Goal: Entertainment & Leisure: Consume media (video, audio)

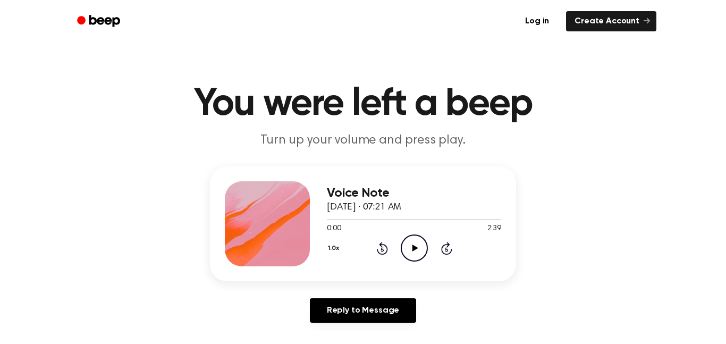
click at [409, 252] on icon "Play Audio" at bounding box center [414, 247] width 27 height 27
click at [409, 252] on icon "Pause Audio" at bounding box center [414, 247] width 27 height 27
click at [409, 252] on icon "Play Audio" at bounding box center [414, 247] width 27 height 27
click at [409, 252] on icon "Pause Audio" at bounding box center [414, 247] width 27 height 27
click at [409, 252] on icon "Play Audio" at bounding box center [414, 247] width 27 height 27
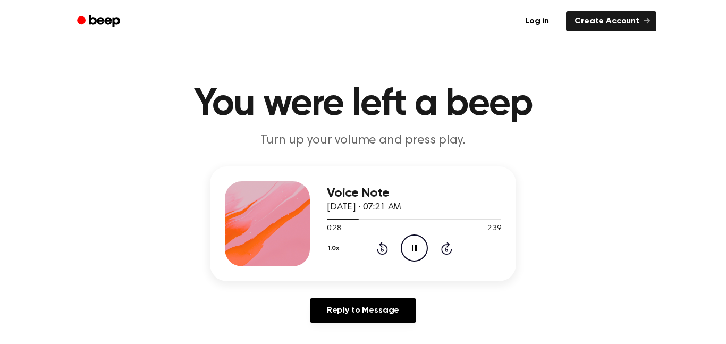
click at [409, 252] on icon "Pause Audio" at bounding box center [414, 247] width 27 height 27
click at [409, 252] on icon "Play Audio" at bounding box center [414, 247] width 27 height 27
click at [409, 252] on icon "Pause Audio" at bounding box center [414, 247] width 27 height 27
click at [409, 252] on icon "Play Audio" at bounding box center [414, 247] width 27 height 27
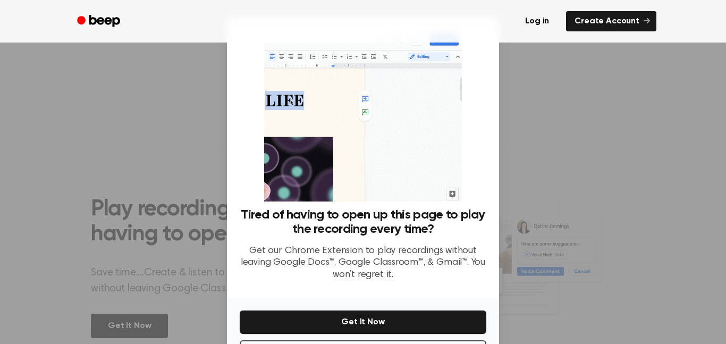
scroll to position [43, 0]
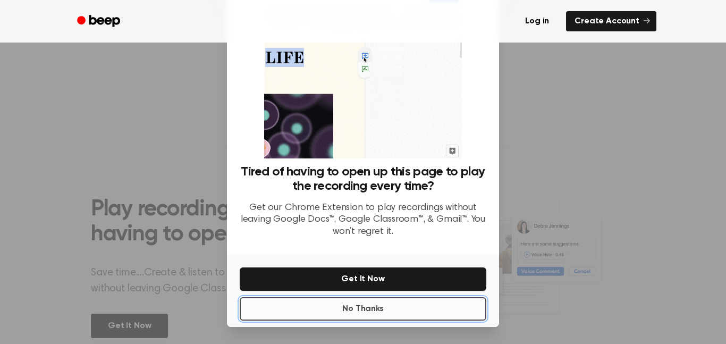
click at [347, 304] on button "No Thanks" at bounding box center [363, 308] width 247 height 23
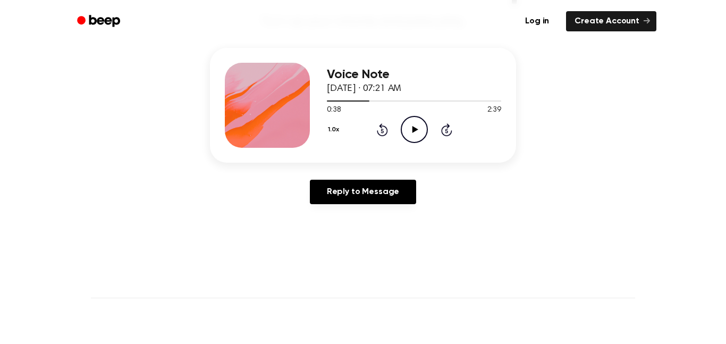
scroll to position [0, 0]
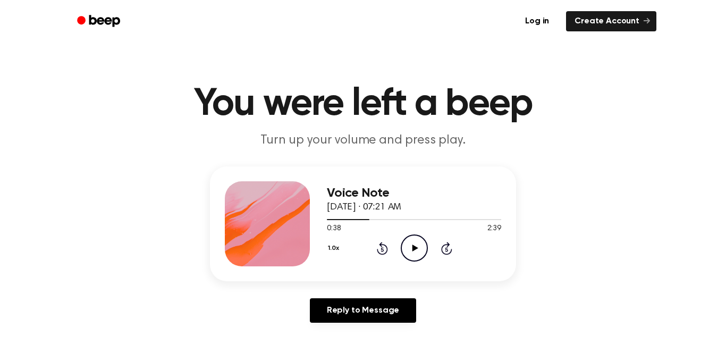
click at [420, 246] on icon "Play Audio" at bounding box center [414, 247] width 27 height 27
click at [414, 245] on icon "Pause Audio" at bounding box center [414, 247] width 27 height 27
click at [414, 245] on icon "Play Audio" at bounding box center [414, 247] width 27 height 27
click at [414, 245] on icon "Pause Audio" at bounding box center [414, 247] width 27 height 27
click at [414, 245] on icon "Play Audio" at bounding box center [414, 247] width 27 height 27
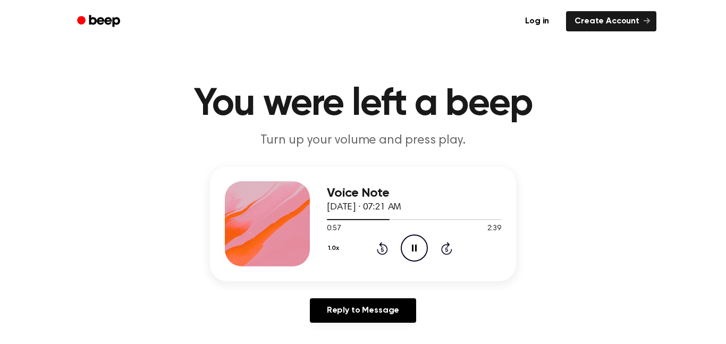
click at [414, 245] on icon "Pause Audio" at bounding box center [414, 247] width 27 height 27
click at [414, 245] on icon "Play Audio" at bounding box center [414, 247] width 27 height 27
click at [414, 245] on icon "Pause Audio" at bounding box center [414, 247] width 27 height 27
click at [414, 245] on icon "Play Audio" at bounding box center [414, 247] width 27 height 27
click at [414, 245] on icon "Pause Audio" at bounding box center [414, 247] width 27 height 27
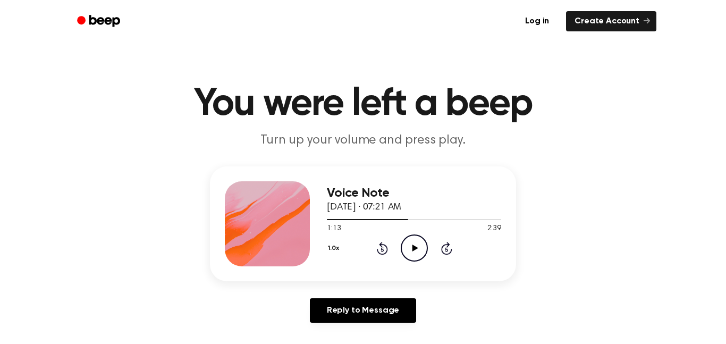
click at [414, 245] on icon "Play Audio" at bounding box center [414, 247] width 27 height 27
click at [413, 238] on icon "Pause Audio" at bounding box center [414, 247] width 27 height 27
click at [426, 219] on div at bounding box center [414, 219] width 174 height 1
click at [416, 244] on icon "Play Audio" at bounding box center [414, 247] width 27 height 27
click at [438, 219] on div at bounding box center [414, 219] width 174 height 1
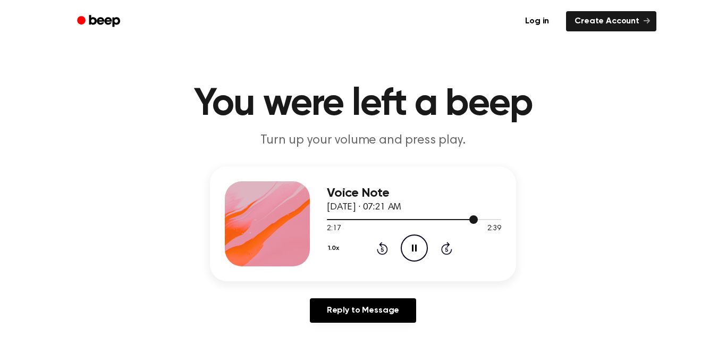
click at [463, 219] on div at bounding box center [414, 219] width 174 height 1
click at [489, 219] on div at bounding box center [414, 219] width 174 height 1
click at [422, 248] on icon "Pause Audio" at bounding box center [414, 247] width 27 height 27
click at [422, 248] on icon "Play Audio" at bounding box center [414, 247] width 27 height 27
